Goal: Check status: Check status

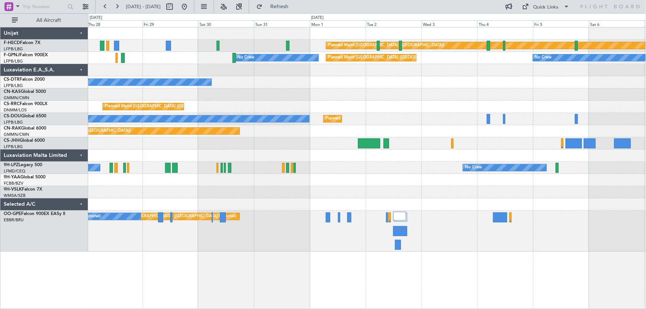
click at [260, 117] on div "Planned Maint Paris (Le Bourget) No Crew No Crew Planned Maint Paris (Le Bourge…" at bounding box center [367, 139] width 558 height 224
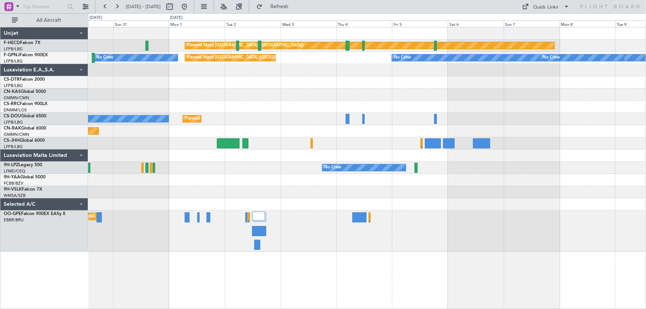
click at [199, 72] on div "Planned Maint [GEOGRAPHIC_DATA] ([GEOGRAPHIC_DATA]) No Crew Planned Maint [GEOG…" at bounding box center [367, 139] width 558 height 224
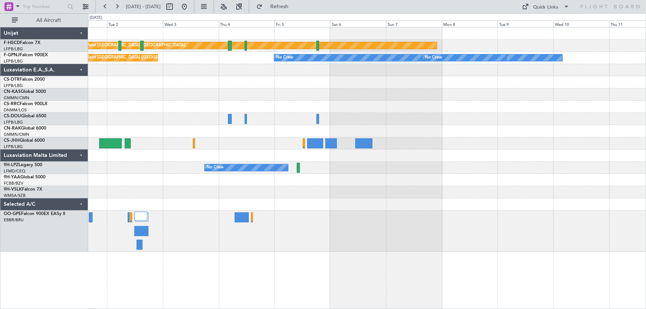
click at [407, 93] on div "Planned Maint [GEOGRAPHIC_DATA] ([GEOGRAPHIC_DATA]) Planned Maint [GEOGRAPHIC_D…" at bounding box center [367, 139] width 558 height 224
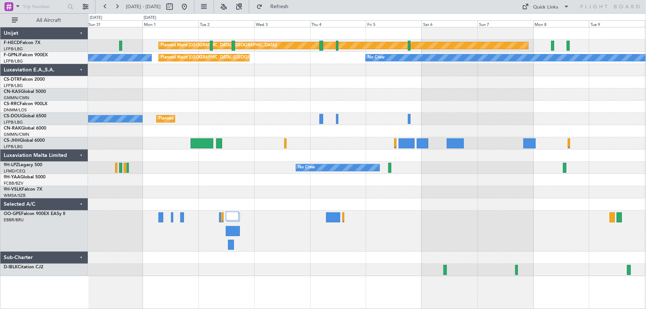
click at [385, 92] on div "Planned Maint [GEOGRAPHIC_DATA] ([GEOGRAPHIC_DATA]) No Crew No Crew Planned Mai…" at bounding box center [367, 151] width 558 height 249
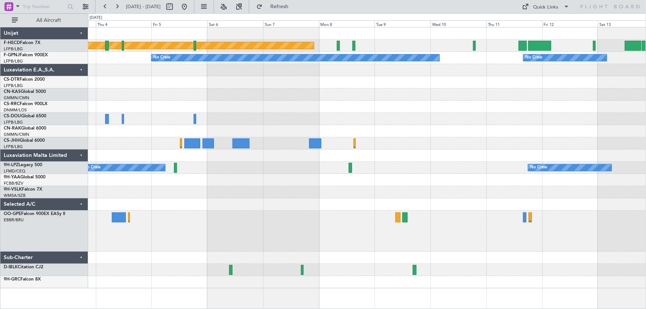
click at [190, 112] on div "Planned Maint [GEOGRAPHIC_DATA] ([GEOGRAPHIC_DATA]) No Crew No Crew No Crew No …" at bounding box center [367, 157] width 558 height 261
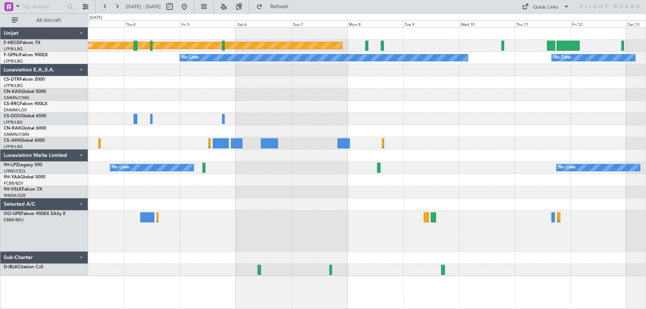
click at [217, 77] on div "Planned Maint [GEOGRAPHIC_DATA] ([GEOGRAPHIC_DATA]) No Crew No Crew No Crew Pla…" at bounding box center [367, 151] width 558 height 249
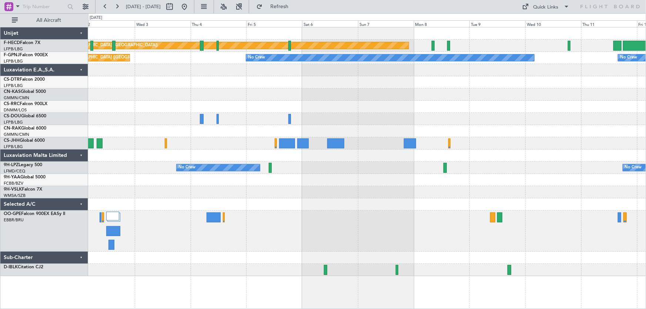
click at [216, 85] on div at bounding box center [367, 82] width 558 height 12
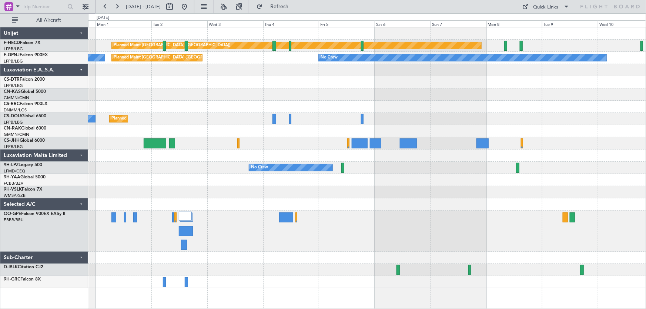
click at [291, 63] on div "No Crew No Crew Planned Maint [GEOGRAPHIC_DATA] ([GEOGRAPHIC_DATA]) No Crew No …" at bounding box center [367, 58] width 558 height 12
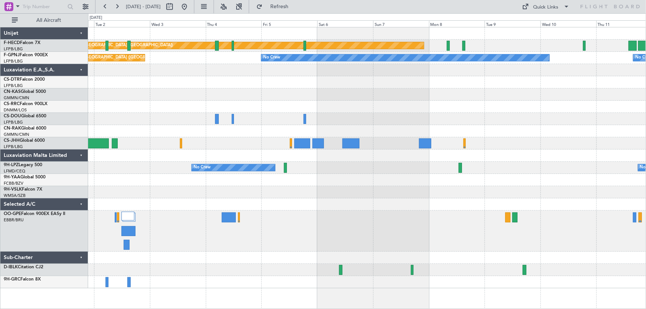
click at [252, 114] on div "Planned Maint [GEOGRAPHIC_DATA] ([GEOGRAPHIC_DATA]) No Crew No Crew Planned Mai…" at bounding box center [367, 157] width 558 height 261
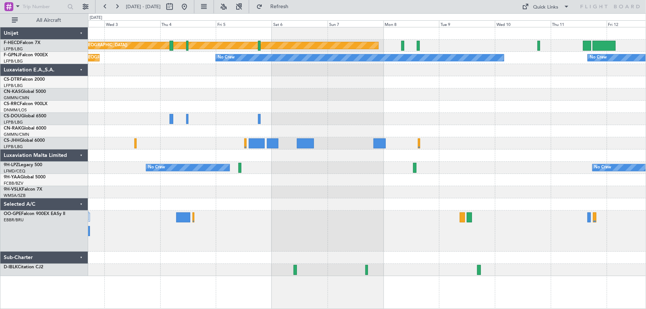
click at [367, 77] on div at bounding box center [367, 82] width 558 height 12
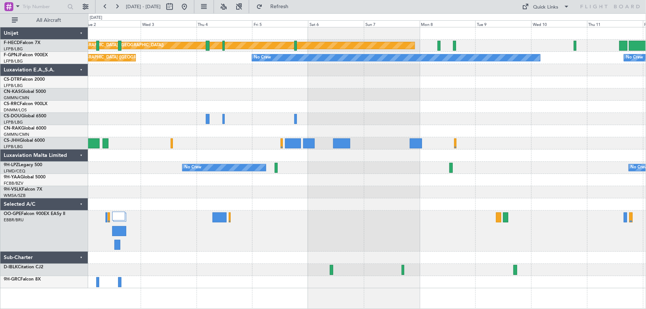
click at [412, 93] on div at bounding box center [367, 95] width 558 height 12
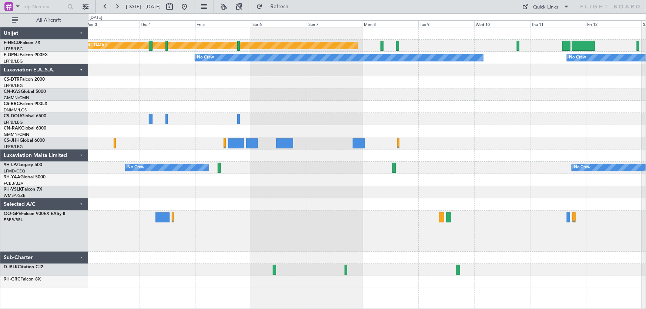
click at [250, 96] on div "Planned Maint [GEOGRAPHIC_DATA] ([GEOGRAPHIC_DATA]) No Crew No Crew No Crew Pla…" at bounding box center [367, 157] width 558 height 261
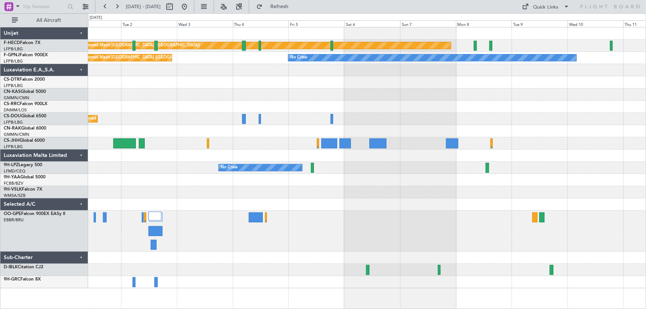
click at [370, 97] on div at bounding box center [367, 95] width 558 height 12
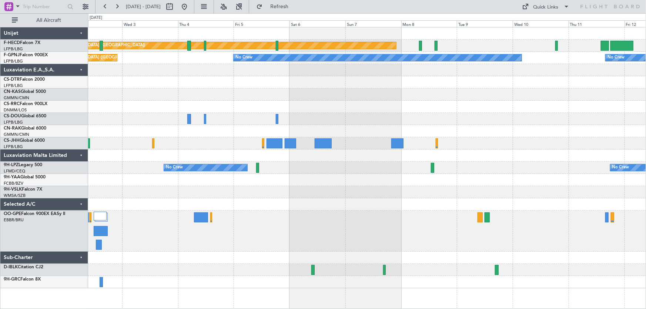
click at [146, 72] on div "Planned Maint [GEOGRAPHIC_DATA] ([GEOGRAPHIC_DATA]) No Crew No Crew Planned Mai…" at bounding box center [367, 157] width 558 height 261
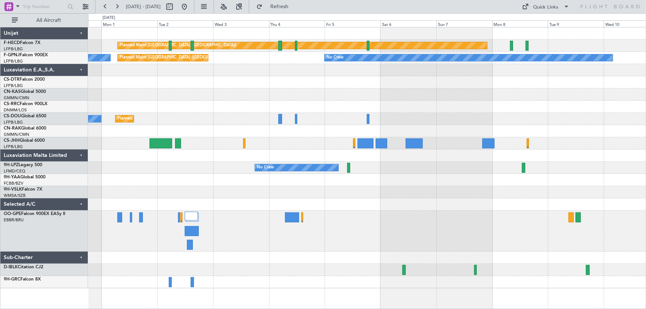
click at [364, 83] on div "No Crew" at bounding box center [367, 82] width 558 height 12
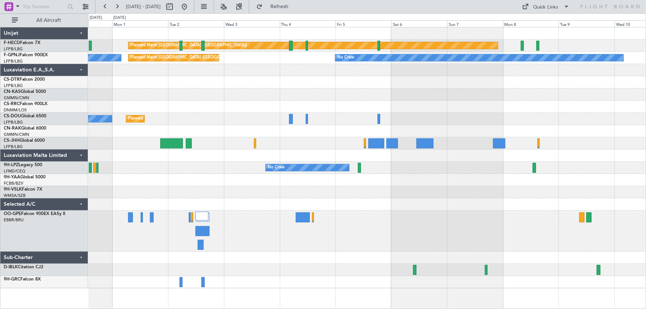
click at [307, 92] on div at bounding box center [367, 95] width 558 height 12
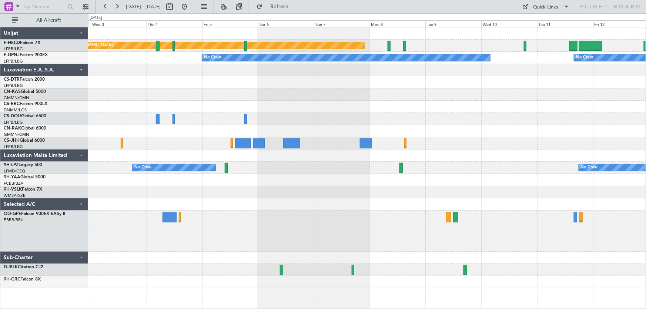
click at [196, 77] on div at bounding box center [367, 82] width 558 height 12
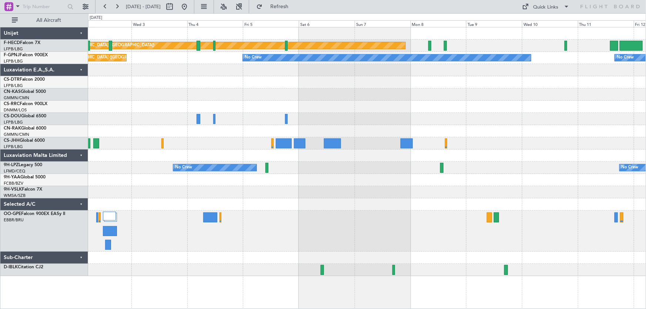
click at [321, 100] on div "Planned Maint [GEOGRAPHIC_DATA] ([GEOGRAPHIC_DATA]) No Crew No Crew No Crew Pla…" at bounding box center [367, 151] width 558 height 249
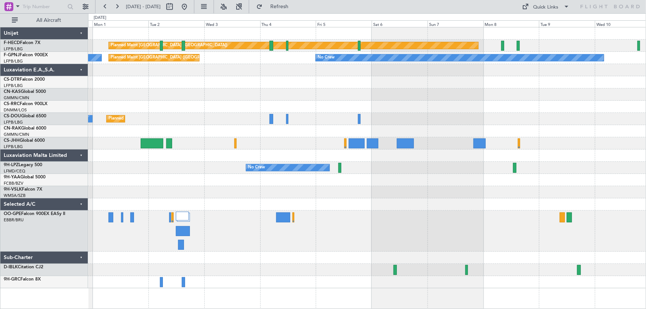
click at [346, 87] on div "No Crew" at bounding box center [367, 82] width 558 height 12
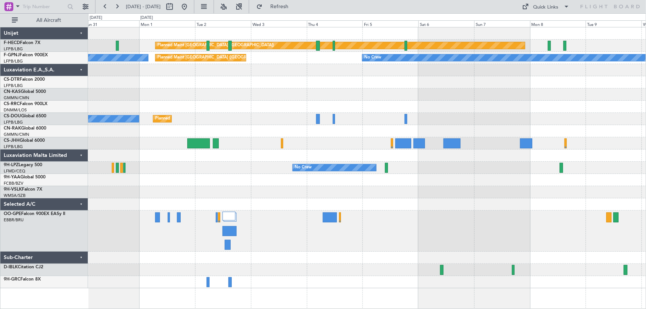
click at [182, 81] on div "Planned Maint [GEOGRAPHIC_DATA] ([GEOGRAPHIC_DATA]) No Crew No Crew Planned Mai…" at bounding box center [367, 157] width 558 height 261
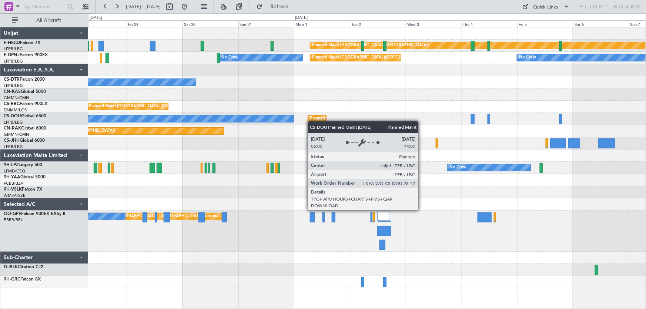
click at [313, 122] on div "Planned Maint [GEOGRAPHIC_DATA] ([GEOGRAPHIC_DATA]) No Crew No Crew Planned Mai…" at bounding box center [367, 157] width 558 height 261
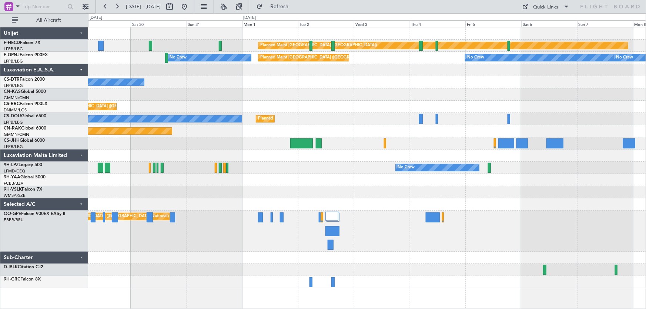
click at [268, 112] on div "Planned Maint [GEOGRAPHIC_DATA] ([GEOGRAPHIC_DATA])" at bounding box center [367, 107] width 558 height 12
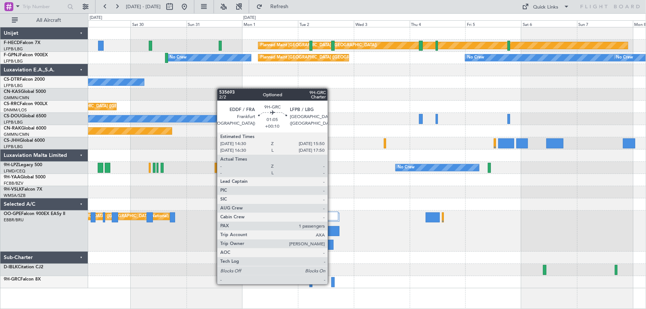
click at [332, 284] on div at bounding box center [333, 282] width 3 height 10
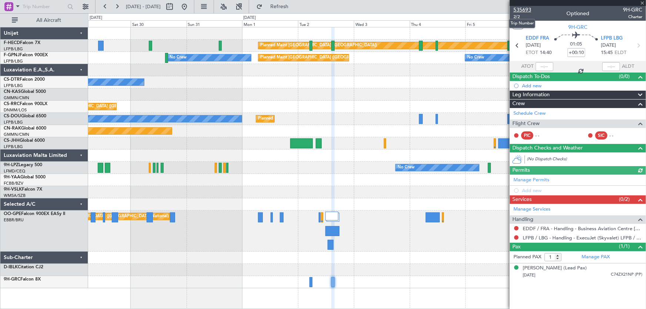
click at [526, 11] on span "535693" at bounding box center [523, 10] width 18 height 8
click at [295, 4] on span "Refresh" at bounding box center [279, 6] width 31 height 5
